Goal: Transaction & Acquisition: Purchase product/service

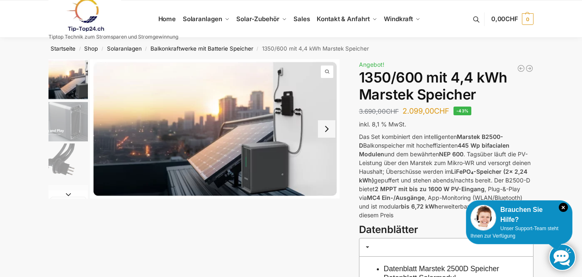
click at [328, 132] on button "Next slide" at bounding box center [326, 128] width 17 height 17
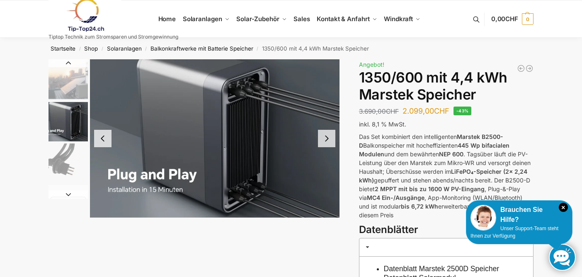
click at [328, 132] on button "Next slide" at bounding box center [326, 138] width 17 height 17
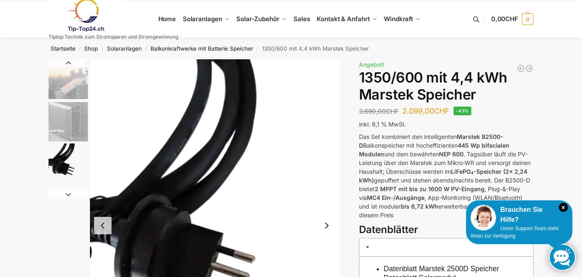
click at [328, 132] on img "3 / 9" at bounding box center [215, 225] width 250 height 333
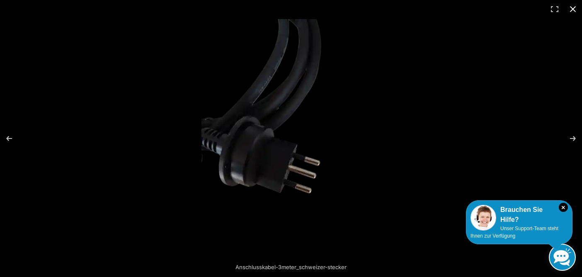
click at [573, 5] on button "Close (Esc)" at bounding box center [573, 9] width 18 height 18
